Goal: Contribute content: Add original content to the website for others to see

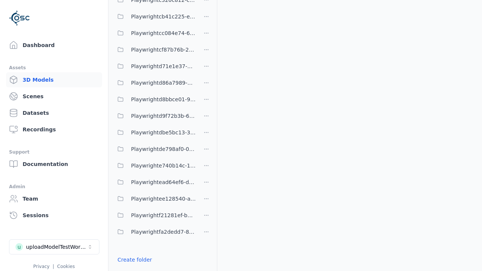
scroll to position [113, 0]
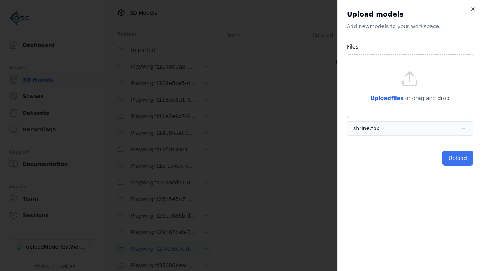
click at [459, 158] on button "Upload" at bounding box center [458, 158] width 31 height 15
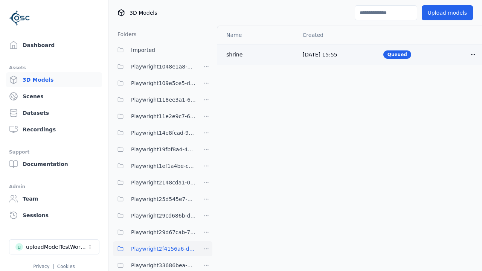
click at [473, 54] on html "Support Dashboard Assets 3D Models Scenes Datasets Recordings Support Documenta…" at bounding box center [241, 135] width 482 height 271
click at [457, 84] on div "Delete" at bounding box center [456, 84] width 44 height 12
